Goal: Check status

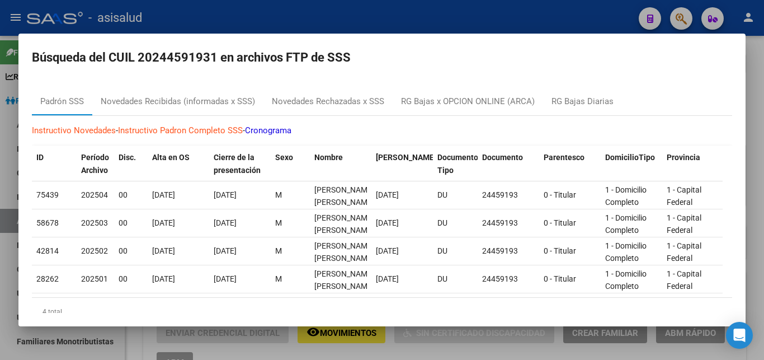
click at [756, 169] on div at bounding box center [382, 180] width 764 height 360
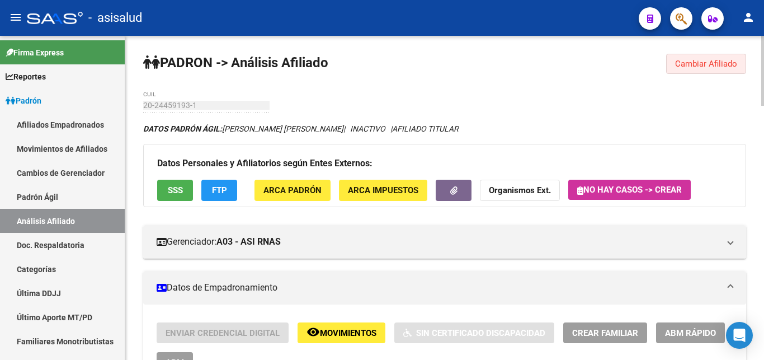
click at [691, 63] on span "Cambiar Afiliado" at bounding box center [706, 64] width 62 height 10
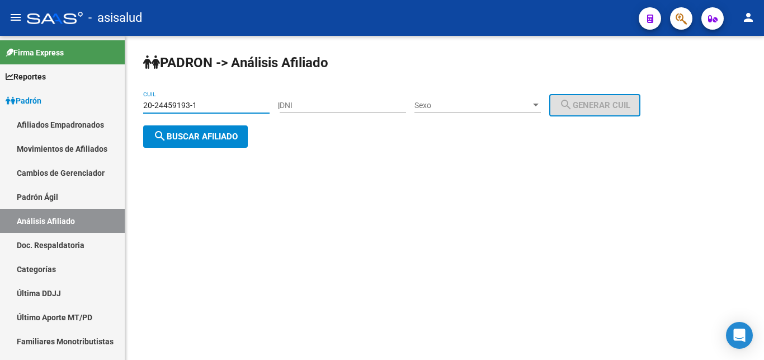
drag, startPoint x: 145, startPoint y: 105, endPoint x: 210, endPoint y: 104, distance: 65.4
click at [210, 104] on input "20-24459193-1" at bounding box center [206, 106] width 126 height 10
paste input "31-213210"
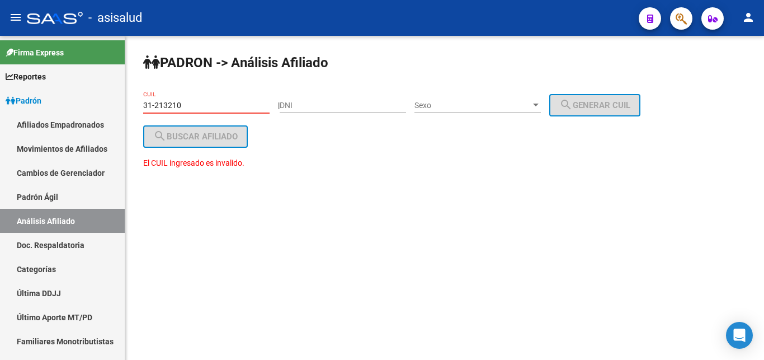
drag, startPoint x: 144, startPoint y: 103, endPoint x: 192, endPoint y: 103, distance: 47.5
click at [192, 103] on input "31-213210" at bounding box center [206, 106] width 126 height 10
click at [157, 100] on div "31-213210 CUIL" at bounding box center [206, 102] width 126 height 22
paste input "23-31213210-9"
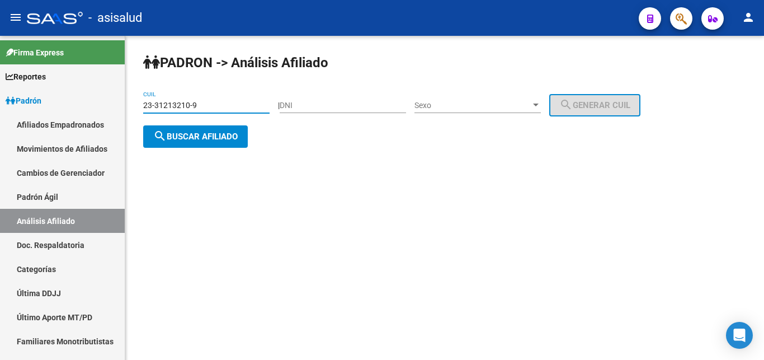
type input "23-31213210-9"
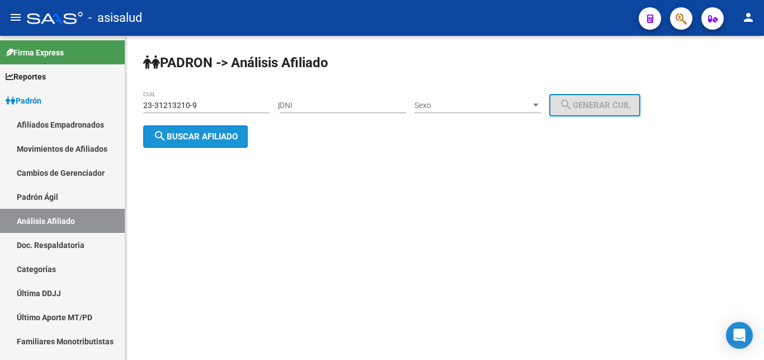
click at [178, 137] on span "search Buscar afiliado" at bounding box center [195, 136] width 84 height 10
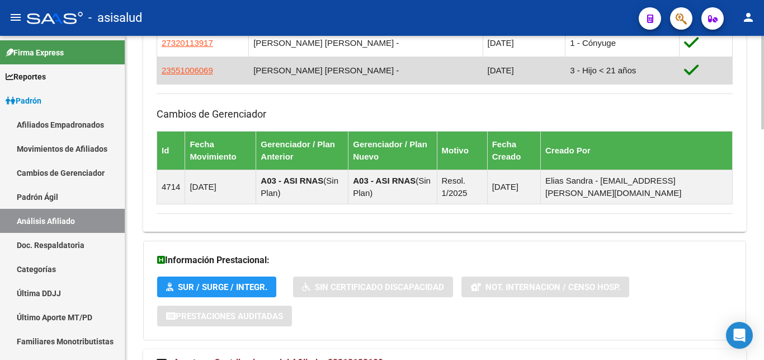
scroll to position [797, 0]
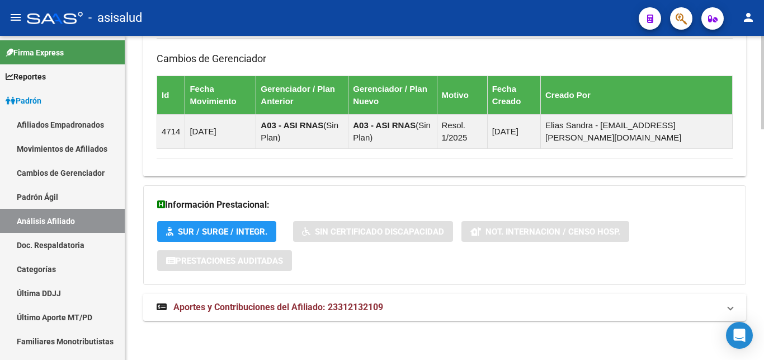
click at [265, 304] on span "Aportes y Contribuciones del Afiliado: 23312132109" at bounding box center [278, 306] width 210 height 11
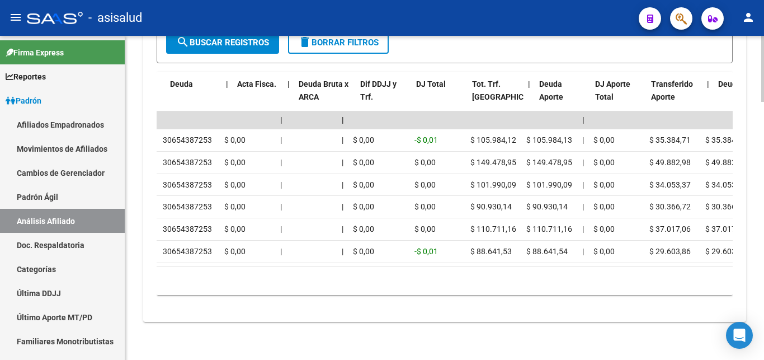
scroll to position [0, 0]
